Goal: Navigation & Orientation: Find specific page/section

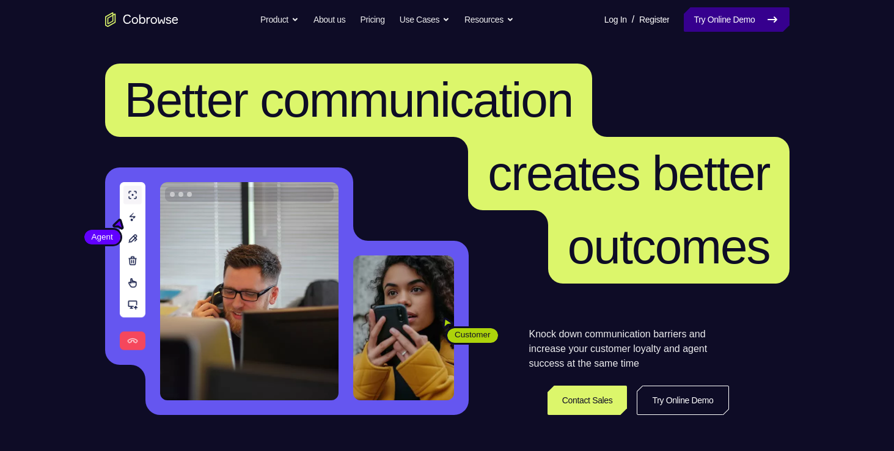
click at [765, 24] on icon at bounding box center [772, 19] width 15 height 15
click at [765, 23] on icon at bounding box center [772, 19] width 15 height 15
click at [704, 5] on nav "Go back Powerful, Flexible and Trustworthy. Avoid all extra friction for both A…" at bounding box center [447, 19] width 894 height 39
click at [705, 12] on link "Try Online Demo" at bounding box center [736, 19] width 105 height 24
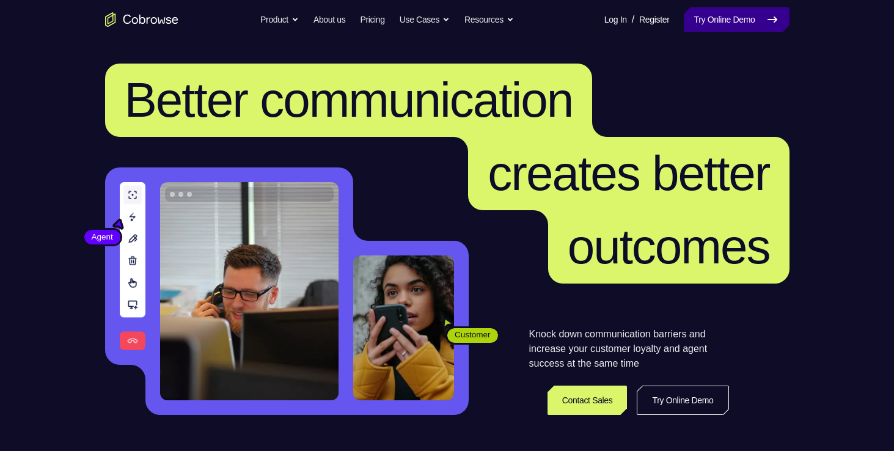
click at [744, 24] on link "Try Online Demo" at bounding box center [736, 19] width 105 height 24
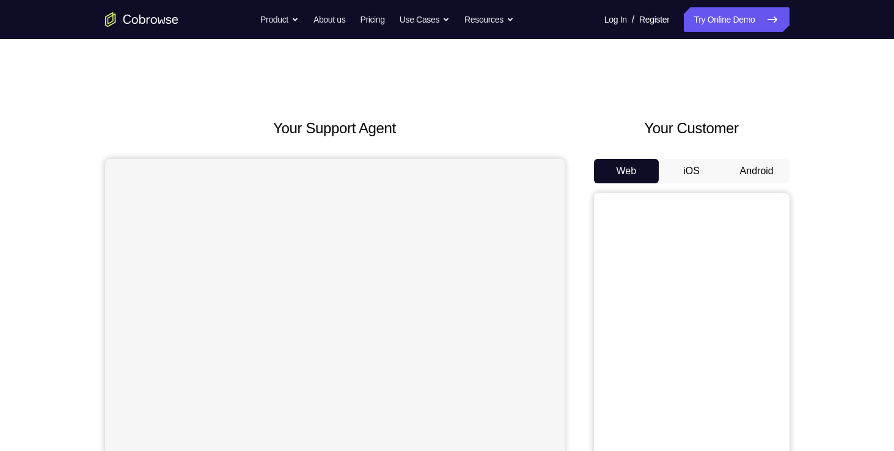
click at [691, 177] on button "iOS" at bounding box center [691, 171] width 65 height 24
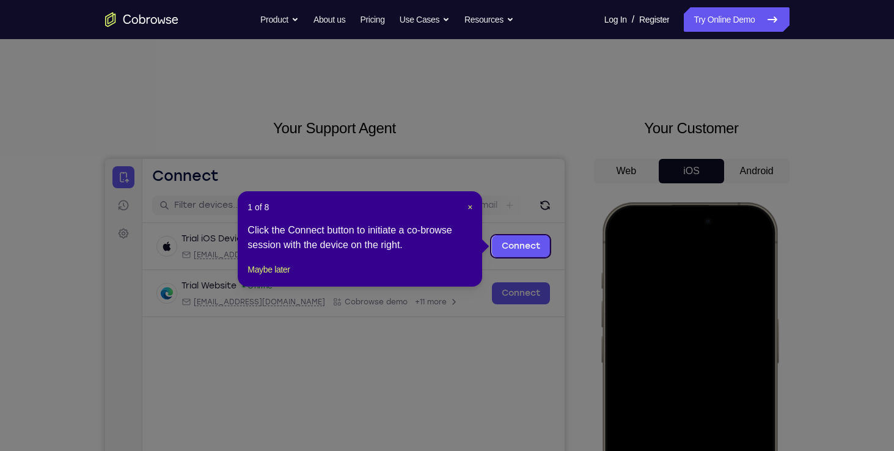
click at [829, 275] on icon at bounding box center [451, 225] width 903 height 451
click at [468, 208] on span "×" at bounding box center [470, 207] width 5 height 10
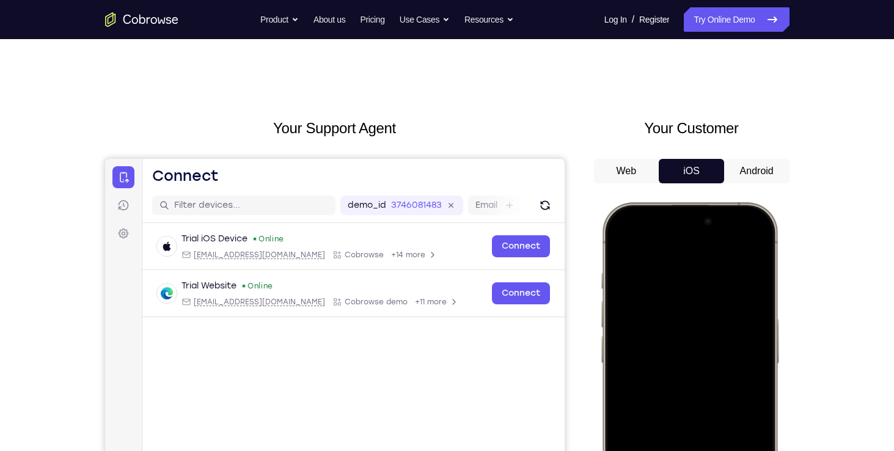
drag, startPoint x: 638, startPoint y: 211, endPoint x: 652, endPoint y: 451, distance: 240.1
click at [652, 450] on div at bounding box center [689, 383] width 161 height 349
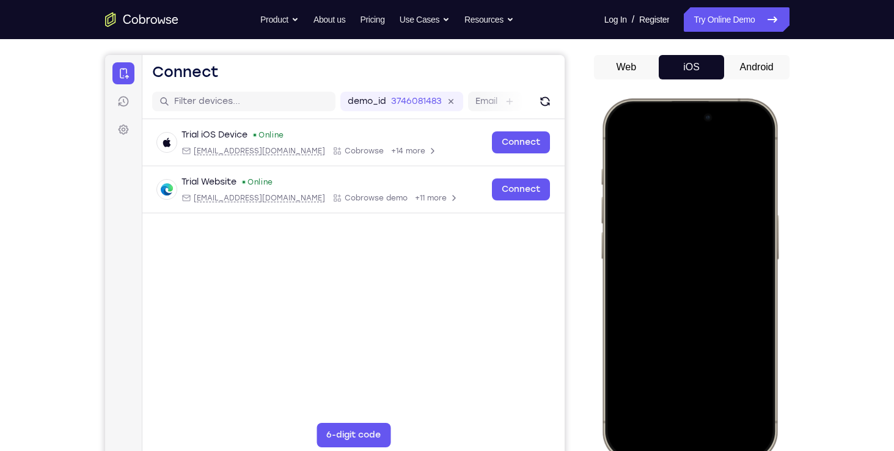
scroll to position [108, 0]
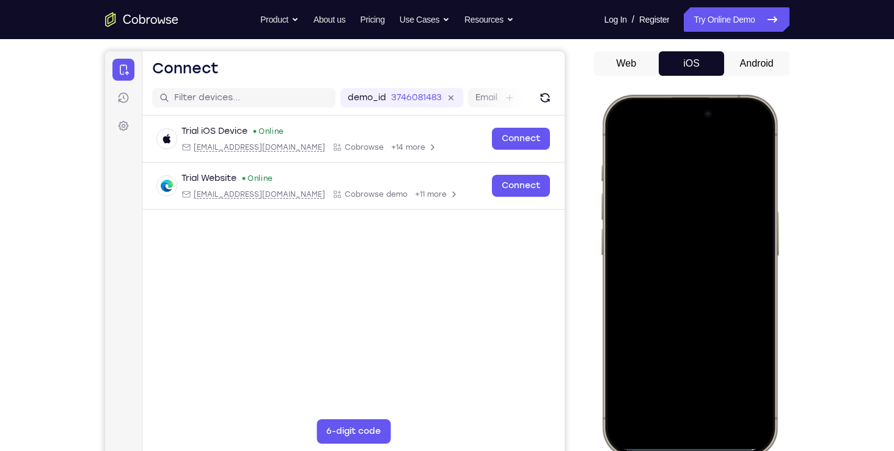
drag, startPoint x: 701, startPoint y: 218, endPoint x: 696, endPoint y: 278, distance: 60.1
click at [696, 278] on div at bounding box center [689, 275] width 161 height 349
click at [734, 134] on div at bounding box center [689, 275] width 161 height 349
click at [669, 194] on div at bounding box center [689, 275] width 161 height 349
click at [652, 400] on div at bounding box center [689, 275] width 161 height 349
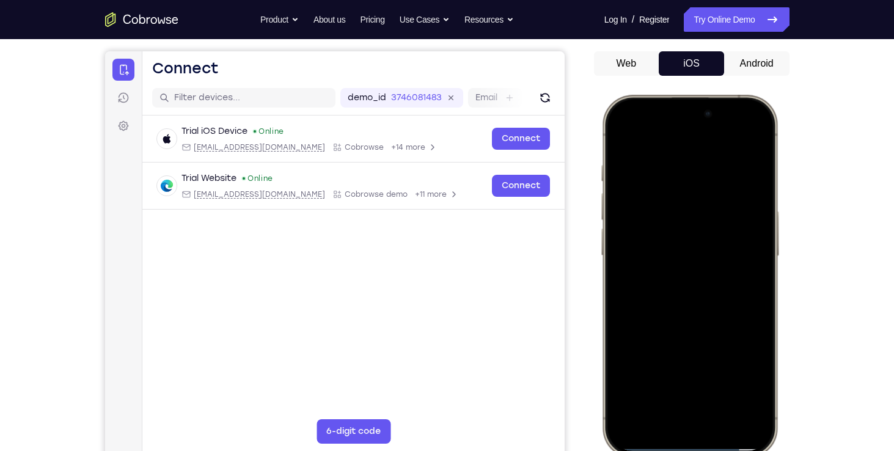
click at [638, 215] on div at bounding box center [689, 275] width 161 height 349
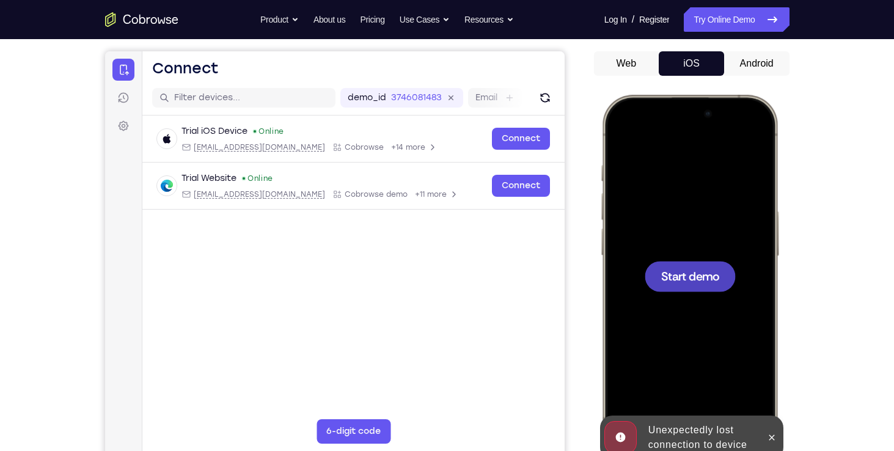
click at [636, 172] on div at bounding box center [689, 275] width 161 height 349
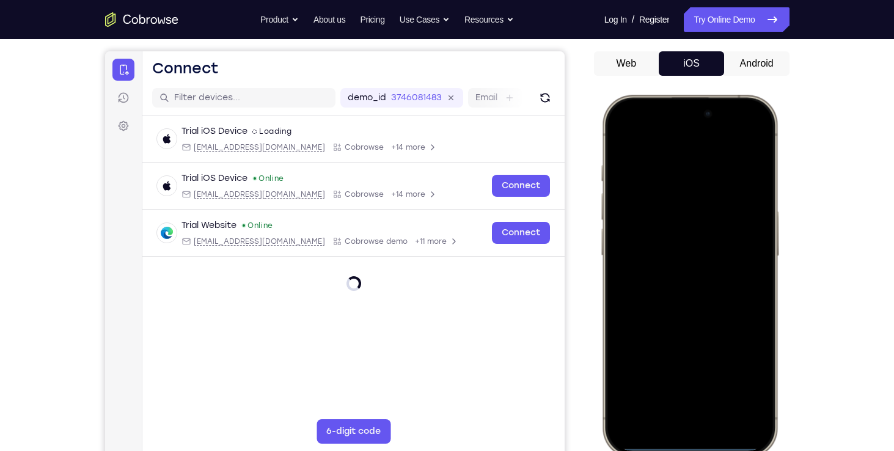
drag, startPoint x: 638, startPoint y: 153, endPoint x: 653, endPoint y: 309, distance: 156.6
click at [653, 309] on div at bounding box center [689, 275] width 161 height 349
drag, startPoint x: 682, startPoint y: 241, endPoint x: 700, endPoint y: 315, distance: 76.3
click at [700, 315] on div at bounding box center [689, 275] width 161 height 349
click at [737, 134] on div at bounding box center [689, 275] width 161 height 349
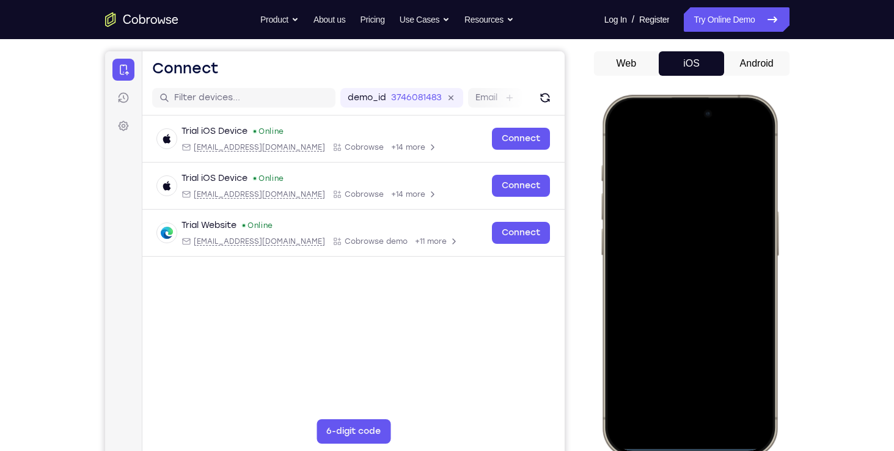
click at [664, 186] on div at bounding box center [689, 275] width 161 height 349
click at [685, 411] on div at bounding box center [689, 275] width 161 height 349
click at [672, 152] on div at bounding box center [689, 275] width 161 height 349
click at [675, 294] on div at bounding box center [689, 275] width 161 height 349
click at [666, 228] on div at bounding box center [689, 275] width 161 height 349
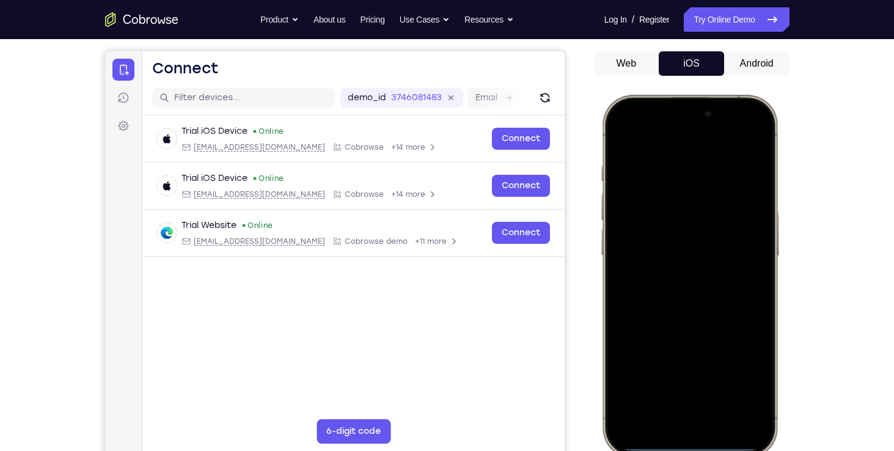
click at [653, 253] on div at bounding box center [689, 275] width 161 height 349
click at [657, 282] on div at bounding box center [689, 275] width 161 height 349
click at [713, 329] on div at bounding box center [689, 275] width 161 height 349
click at [721, 388] on div at bounding box center [689, 275] width 161 height 349
click at [700, 258] on div at bounding box center [689, 275] width 161 height 349
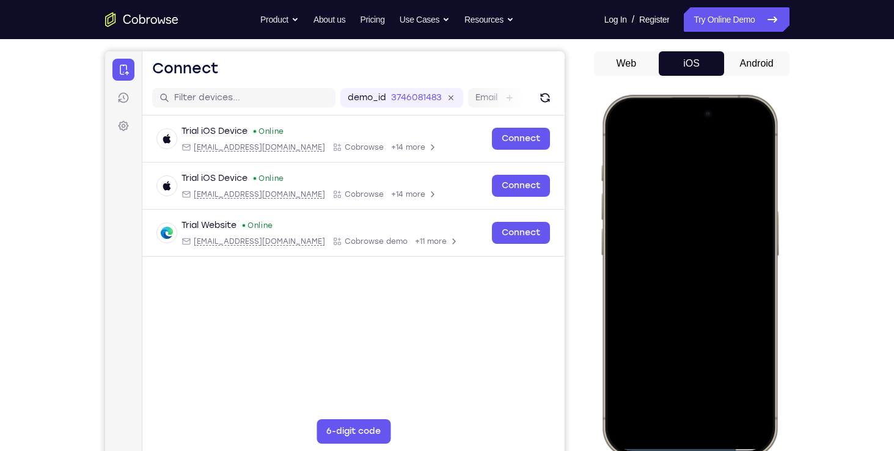
click at [754, 380] on div at bounding box center [689, 275] width 161 height 349
click at [752, 384] on div at bounding box center [689, 275] width 161 height 349
click at [622, 131] on div at bounding box center [689, 275] width 161 height 349
click at [657, 279] on div at bounding box center [689, 275] width 161 height 349
click at [748, 377] on div at bounding box center [689, 275] width 161 height 349
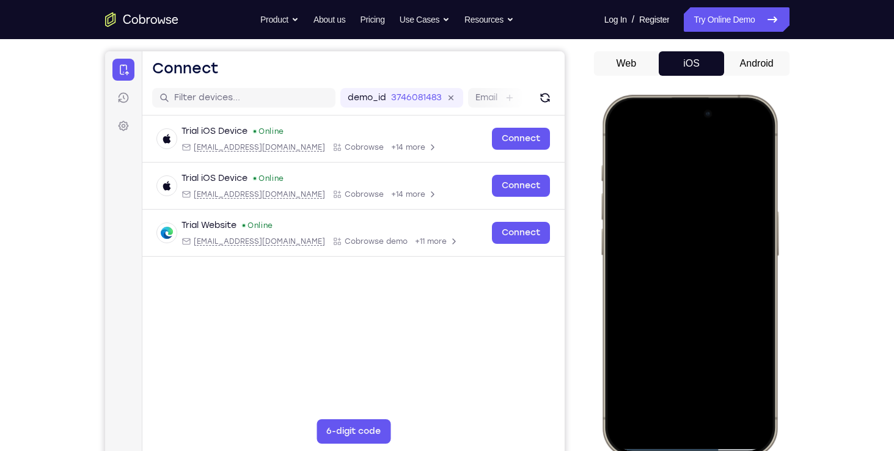
click at [754, 378] on div at bounding box center [689, 275] width 161 height 349
click at [650, 379] on div at bounding box center [689, 275] width 161 height 349
click at [748, 376] on div at bounding box center [689, 275] width 161 height 349
